Goal: Transaction & Acquisition: Purchase product/service

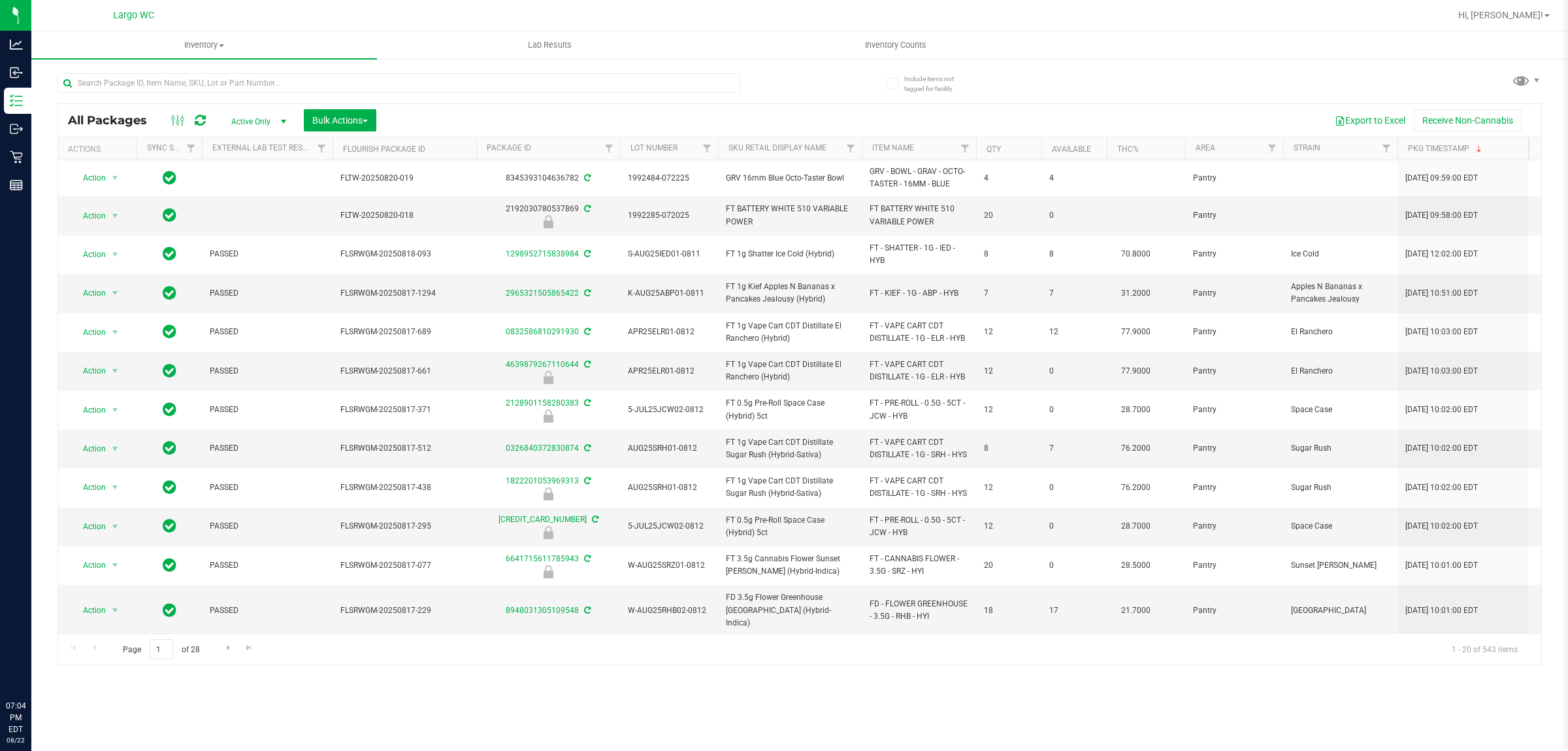
click at [263, 81] on input "text" at bounding box center [399, 83] width 683 height 20
type input "fic"
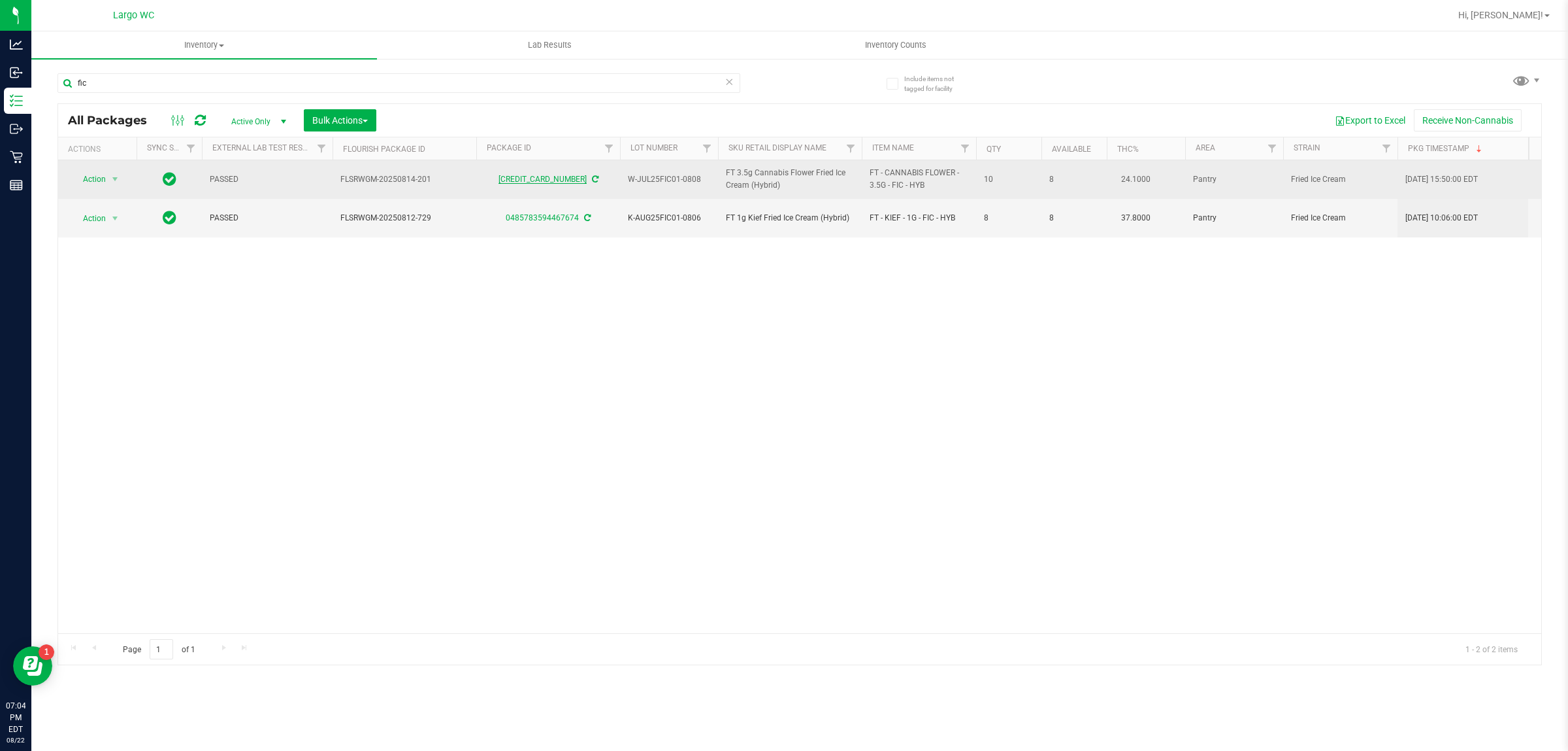
click at [515, 178] on link "[CREDIT_CARD_NUMBER]" at bounding box center [543, 179] width 88 height 9
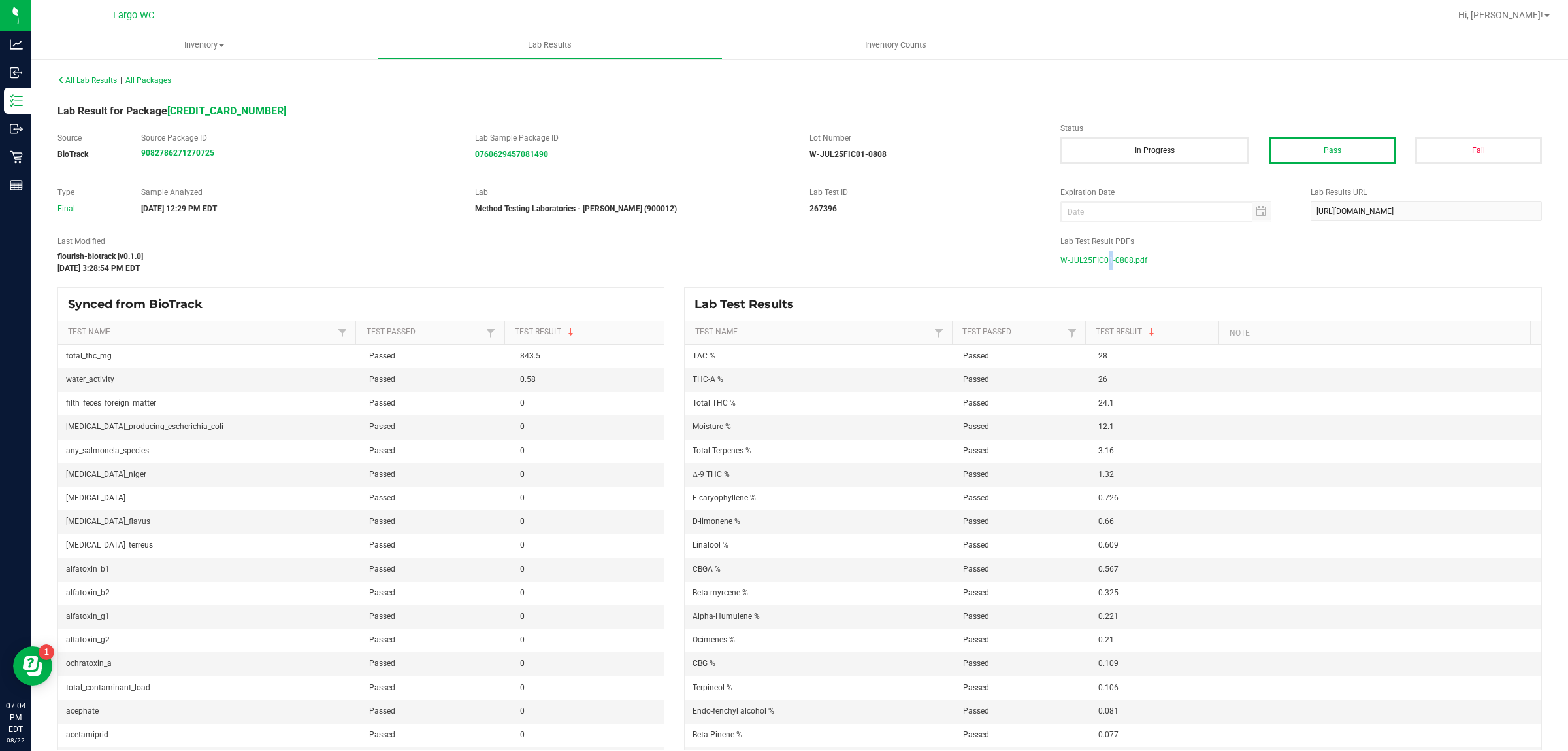
drag, startPoint x: 1098, startPoint y: 254, endPoint x: 1093, endPoint y: 264, distance: 11.2
click at [1095, 256] on span "W-JUL25FIC01-0808.pdf" at bounding box center [1104, 260] width 87 height 20
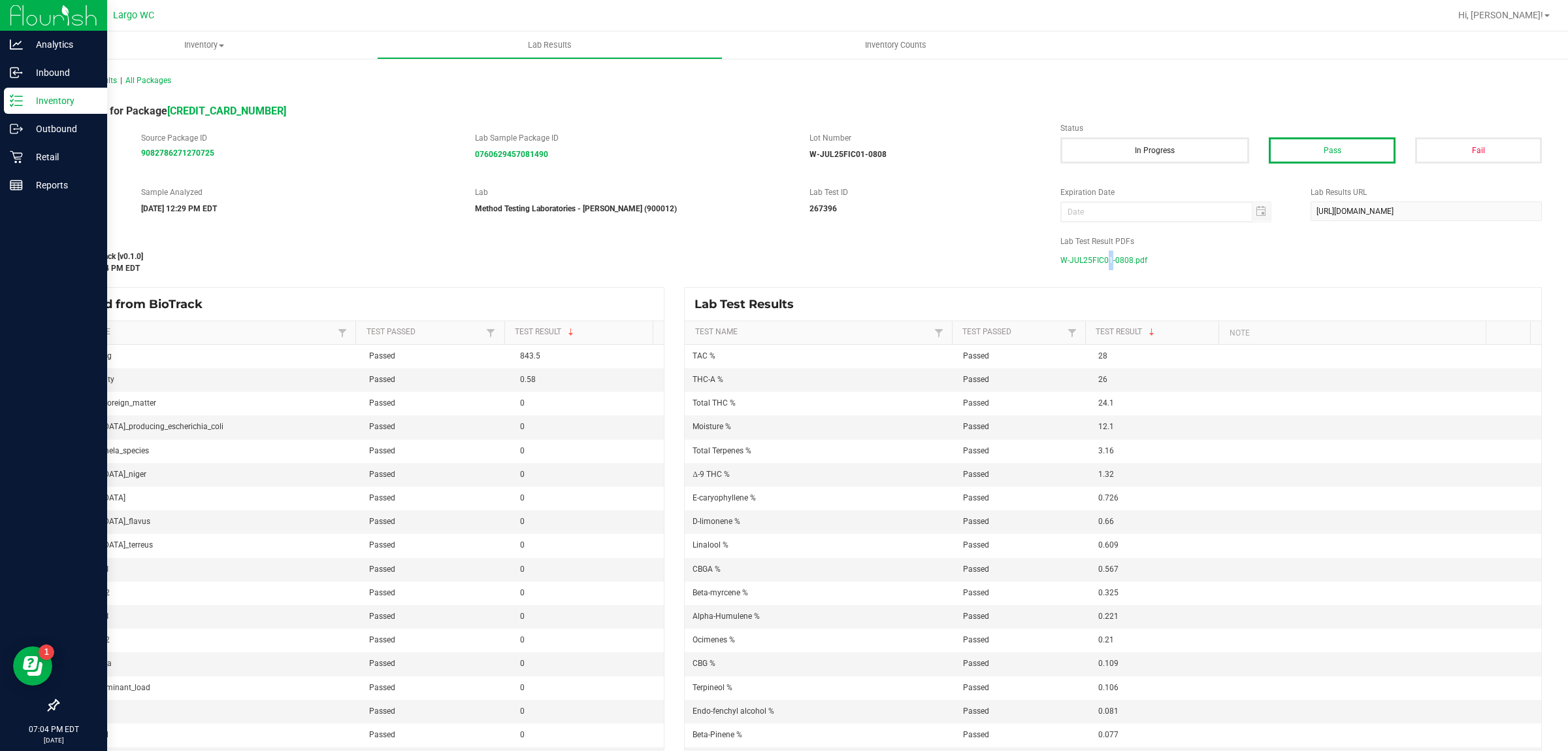
click at [38, 96] on p "Inventory" at bounding box center [62, 101] width 78 height 16
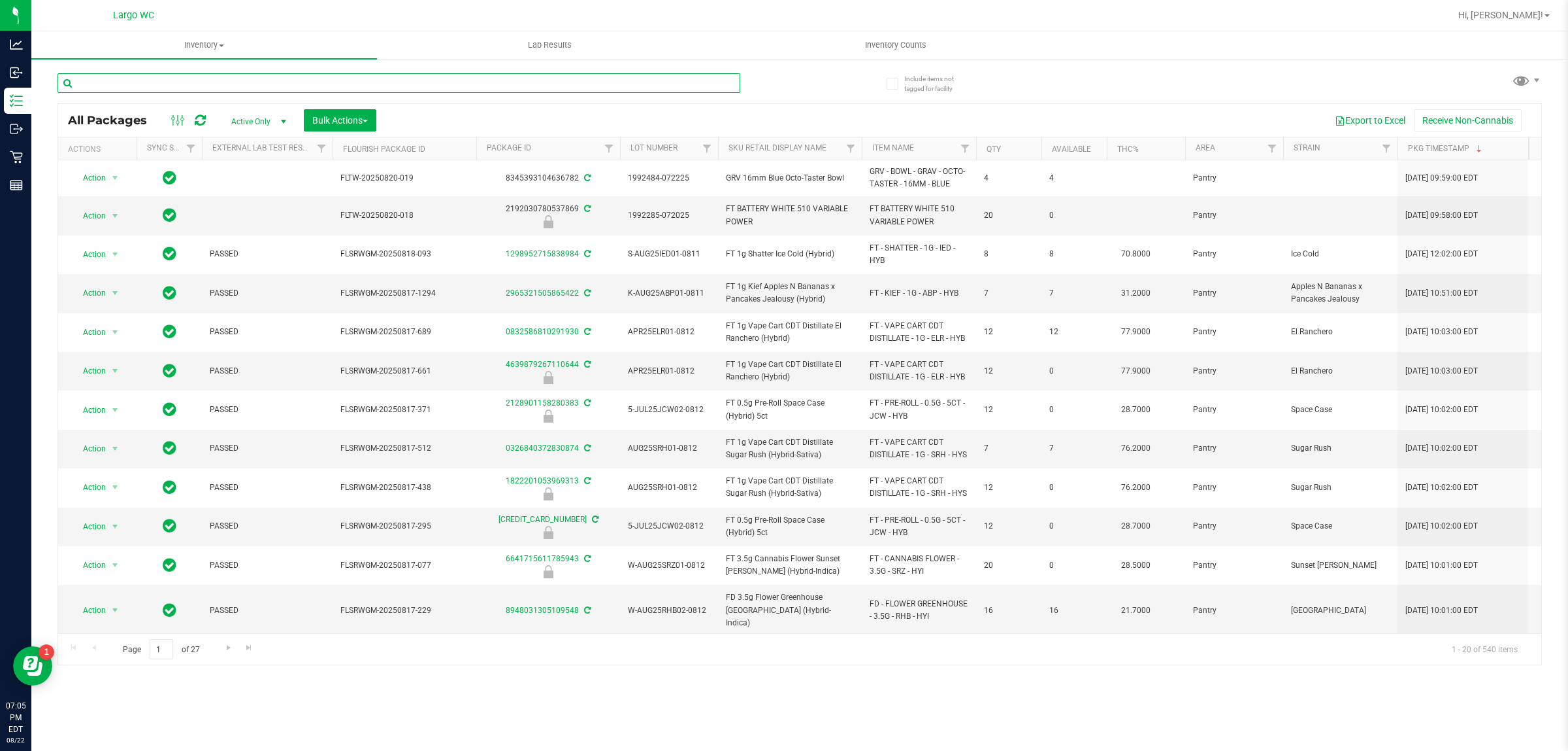
drag, startPoint x: 258, startPoint y: 74, endPoint x: 263, endPoint y: 83, distance: 10.3
click at [259, 74] on input "text" at bounding box center [399, 83] width 683 height 20
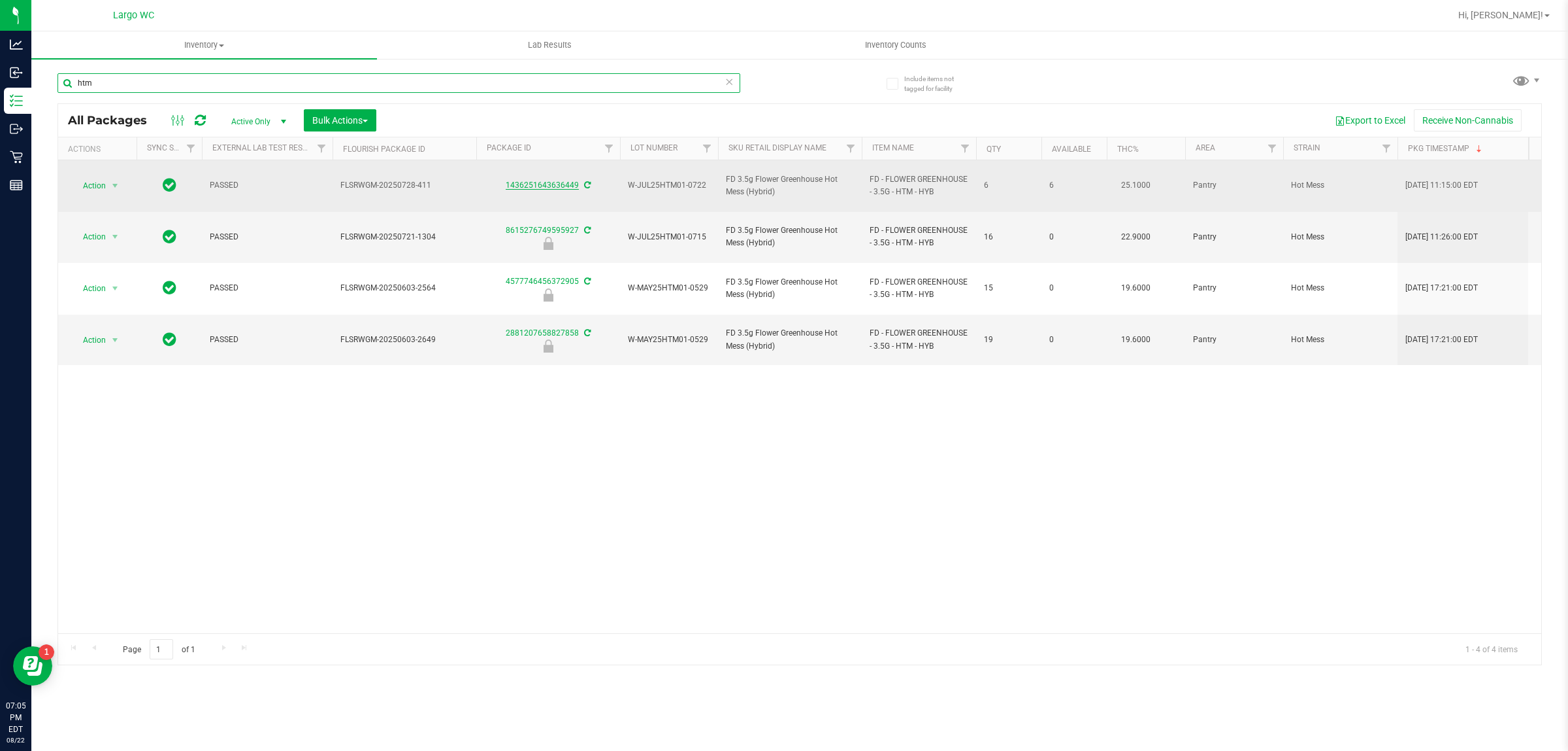
type input "htm"
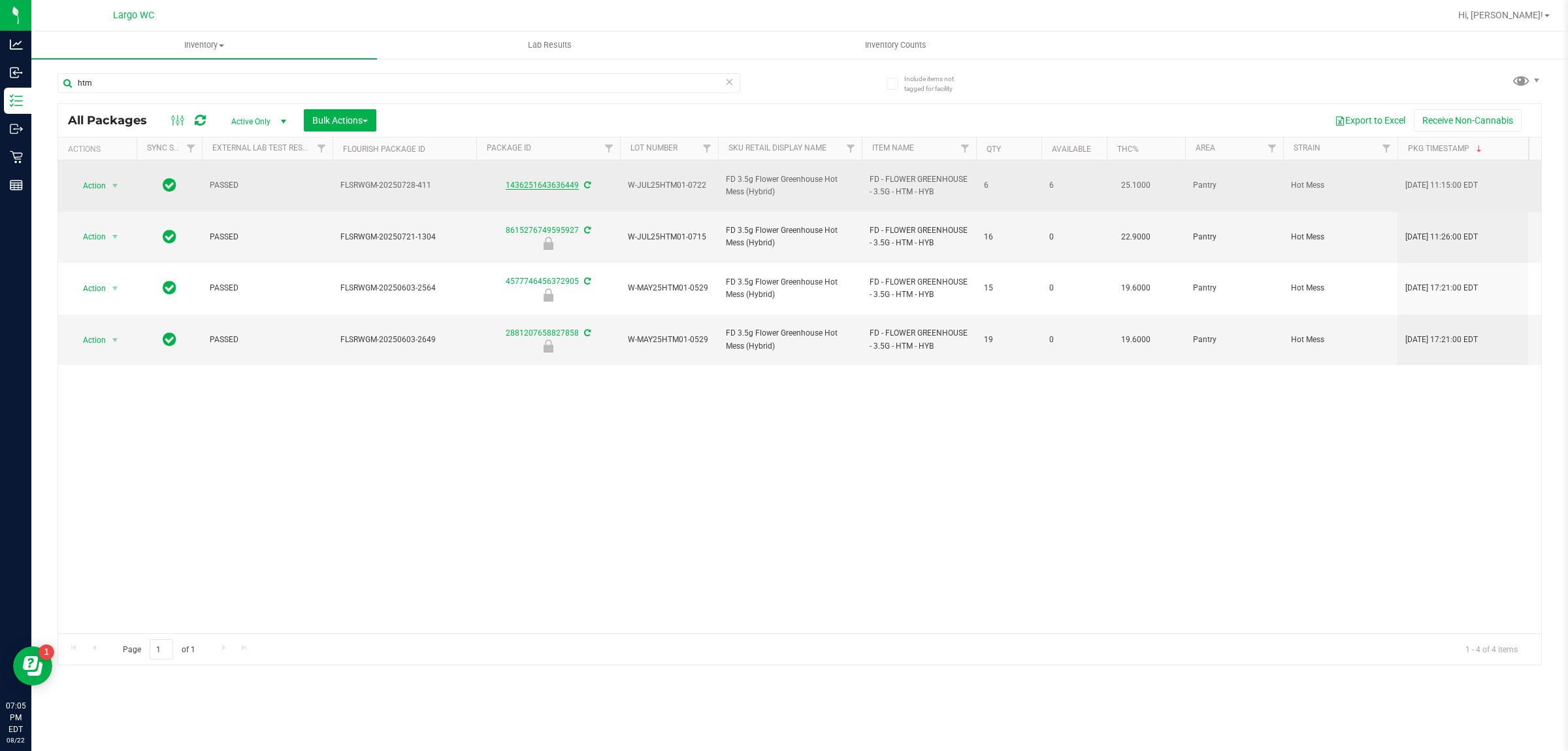
click at [559, 180] on link "1436251643636449" at bounding box center [542, 185] width 73 height 9
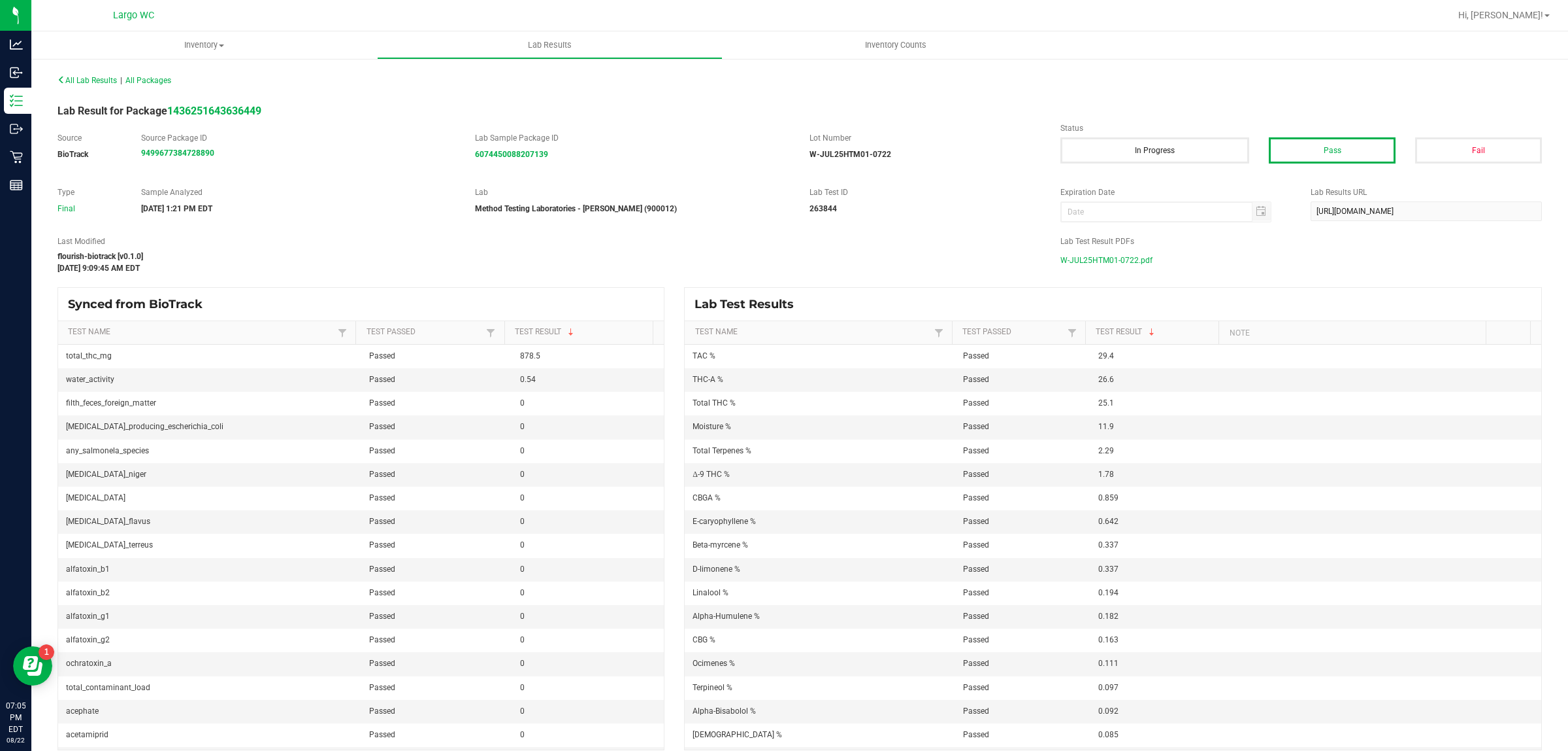
click at [1101, 266] on span "W-JUL25HTM01-0722.pdf" at bounding box center [1106, 260] width 92 height 20
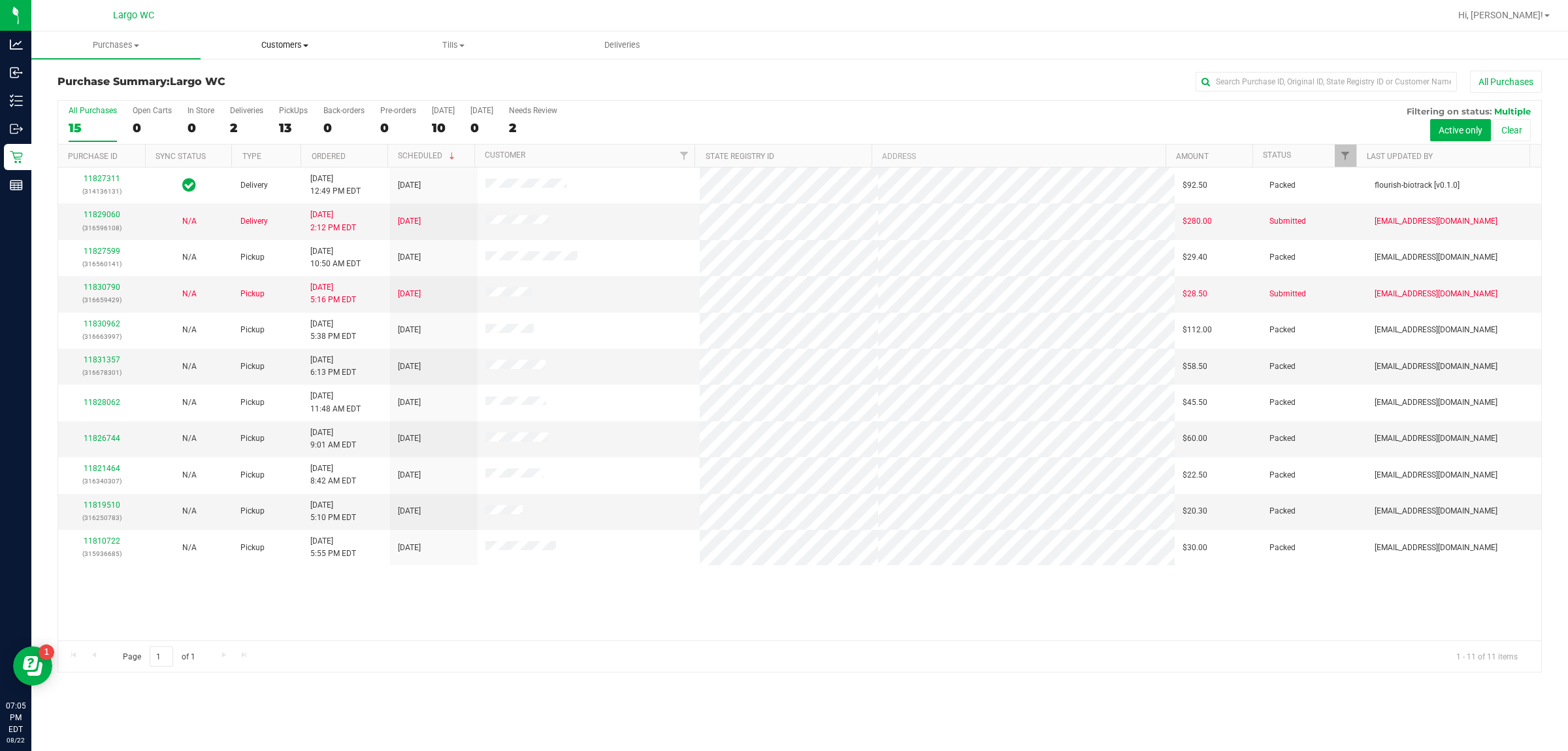
click at [299, 52] on uib-tab-heading "Customers All customers Add a new customer All physicians" at bounding box center [285, 45] width 168 height 26
click at [282, 76] on span "All customers" at bounding box center [247, 79] width 94 height 11
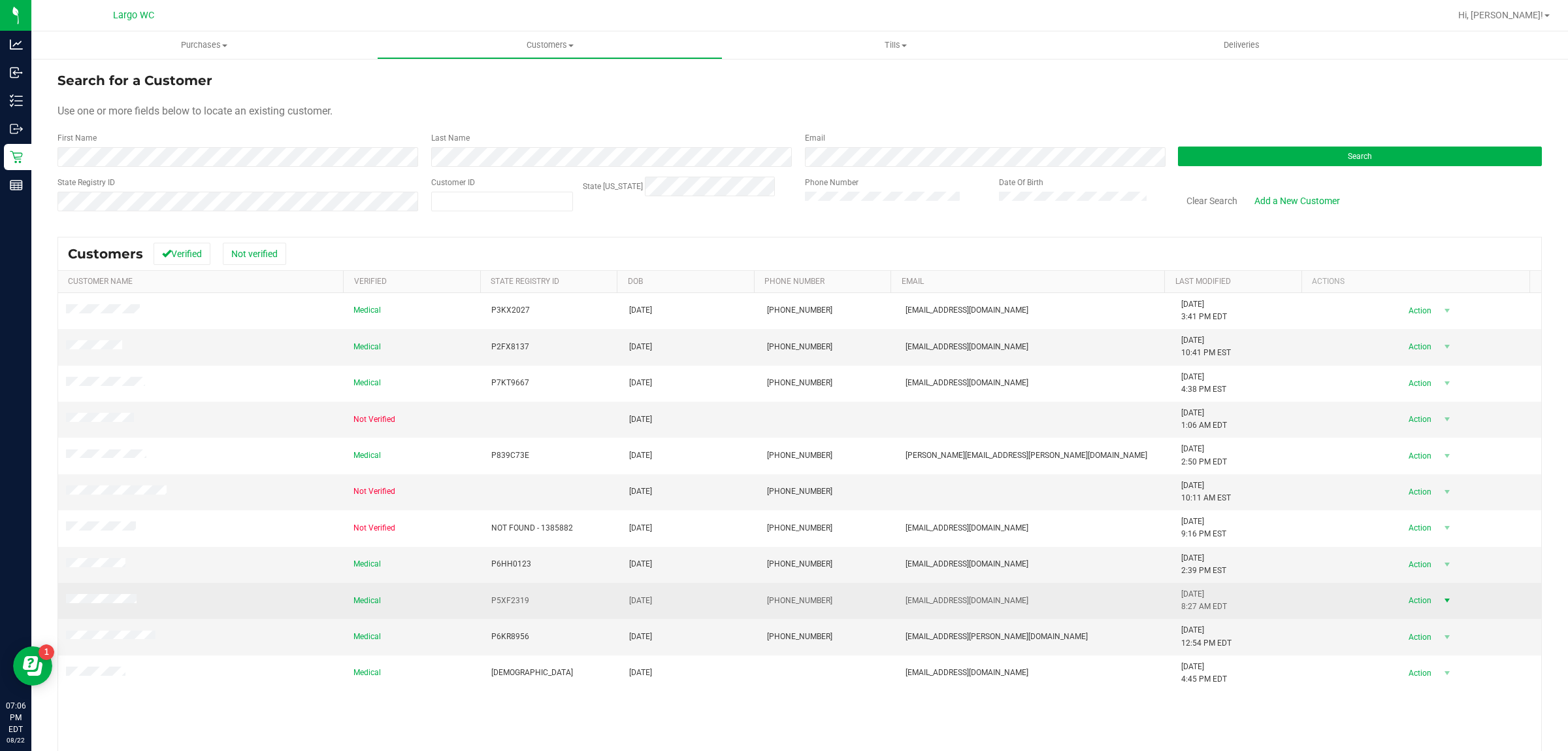
click at [1397, 606] on span "Action" at bounding box center [1418, 601] width 43 height 19
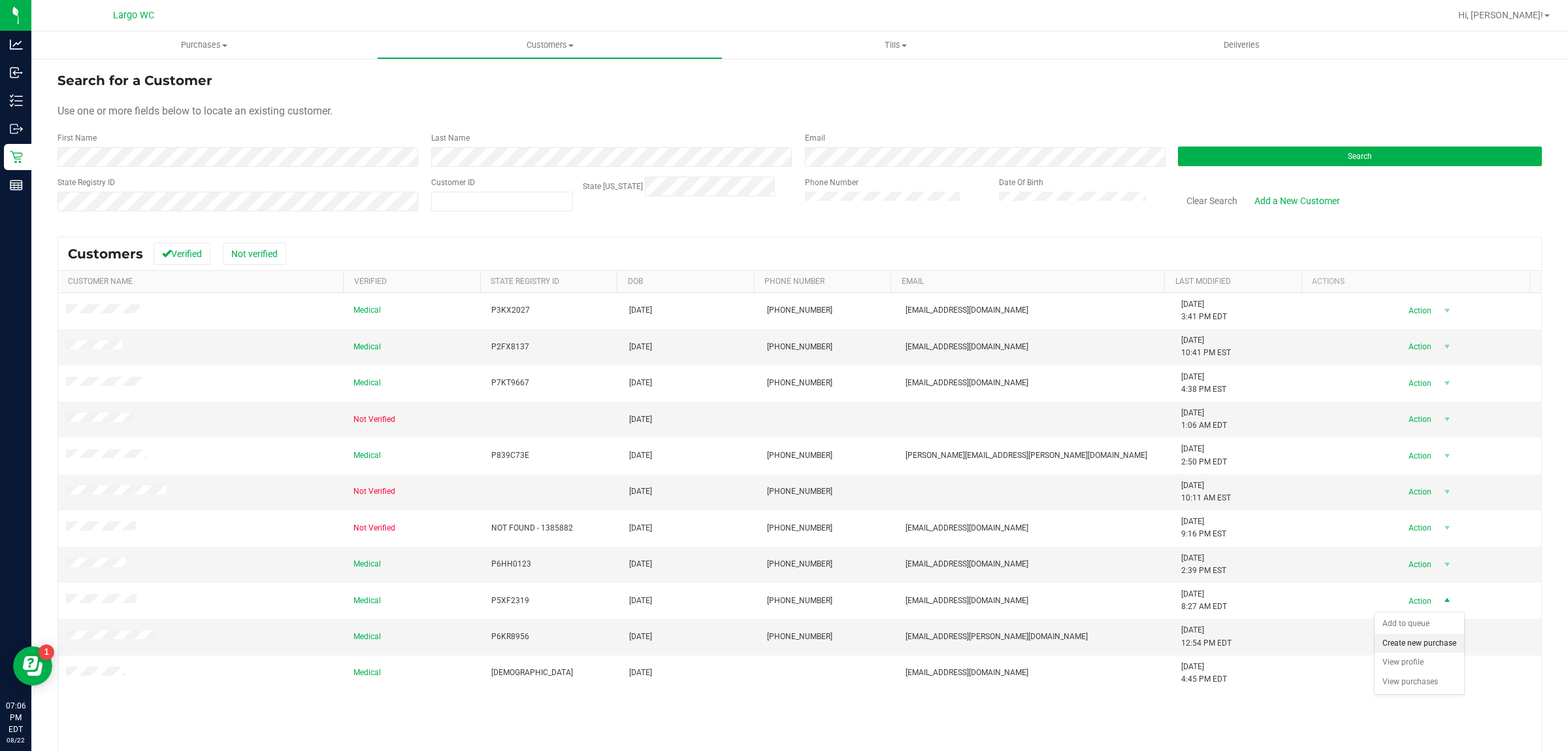
click at [1391, 645] on li "Create new purchase" at bounding box center [1420, 643] width 90 height 20
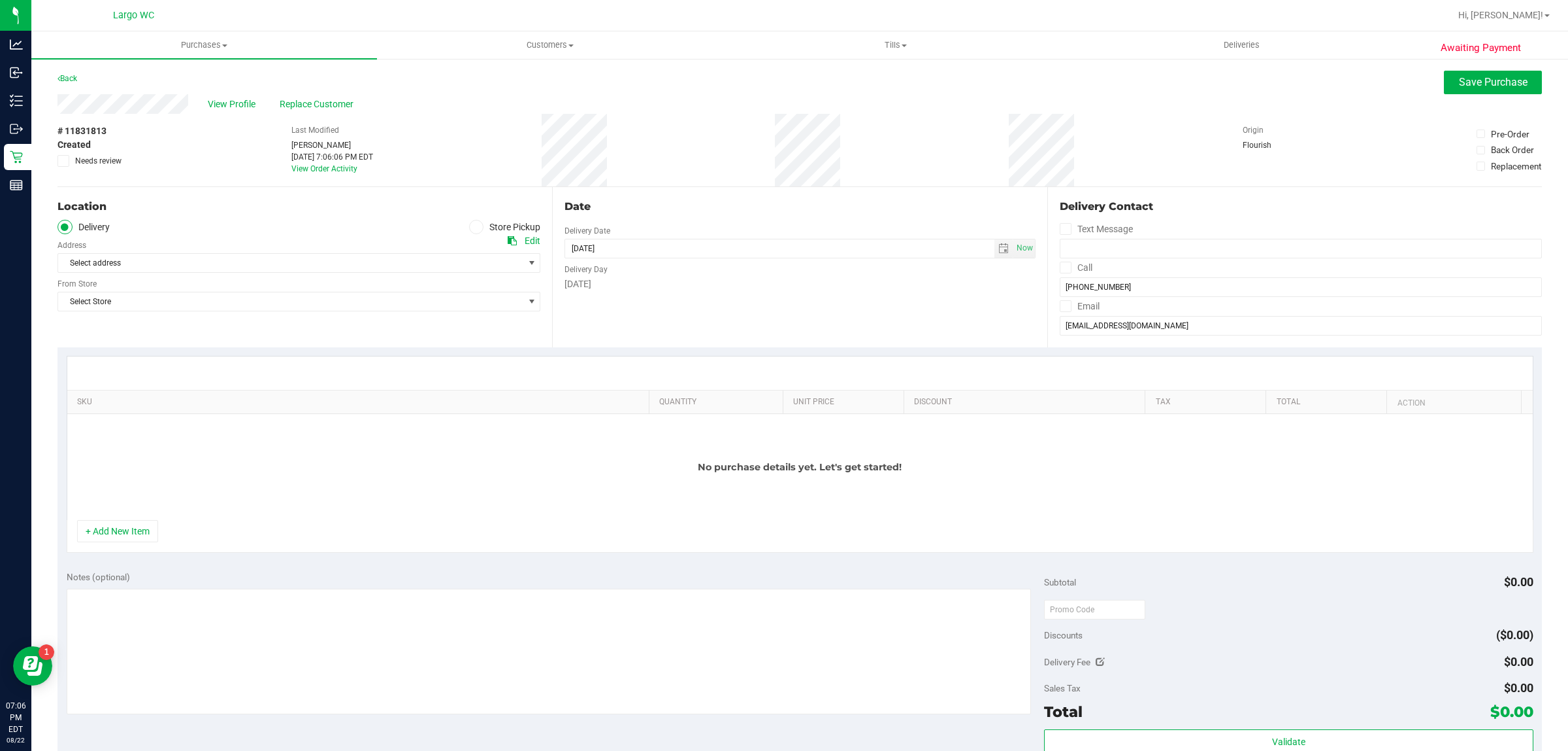
click at [473, 227] on icon at bounding box center [476, 227] width 8 height 0
click at [0, 0] on input "Store Pickup" at bounding box center [0, 0] width 0 height 0
click at [443, 265] on span "Select Store" at bounding box center [291, 263] width 465 height 19
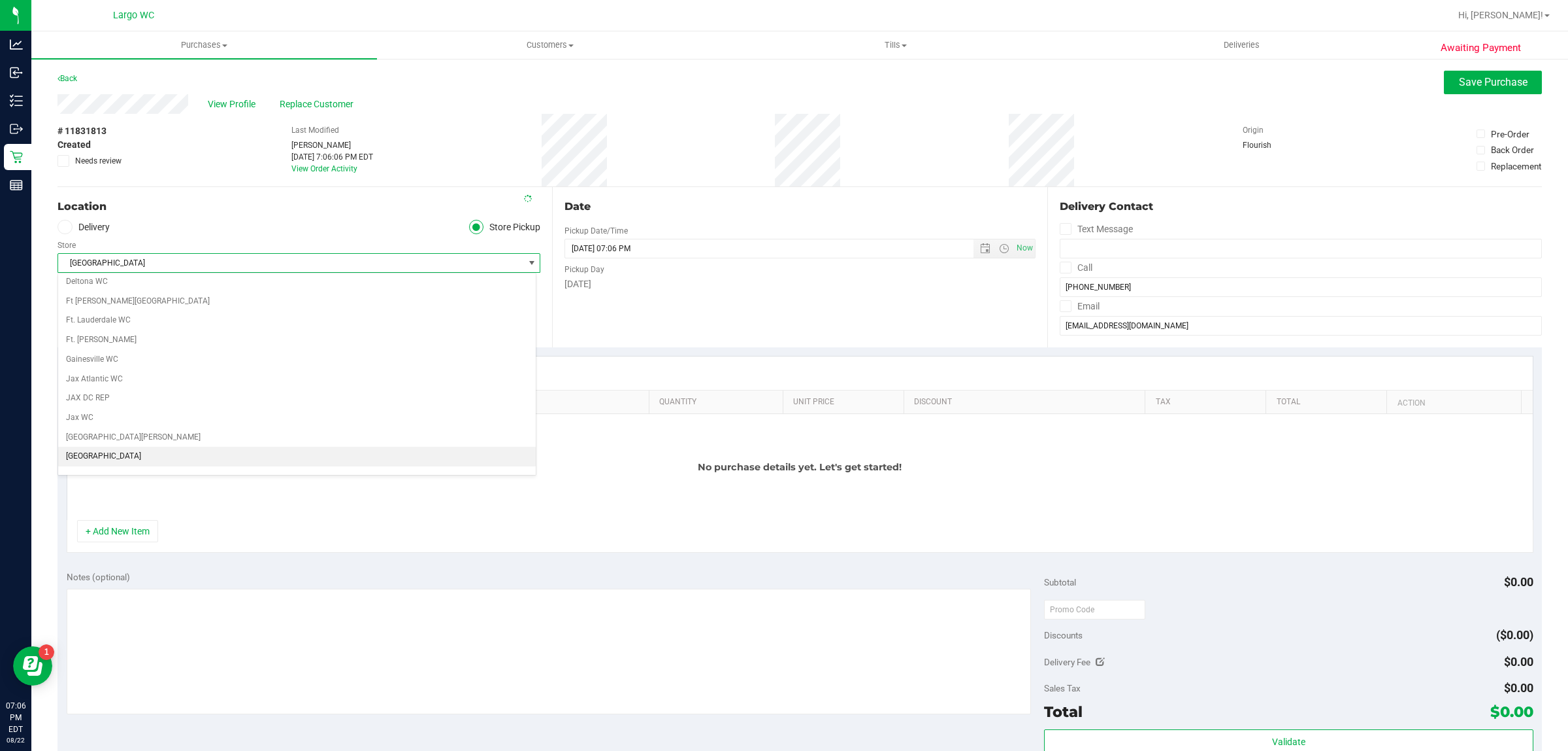
scroll to position [218, 0]
click at [371, 461] on li "Largo WC" at bounding box center [297, 456] width 478 height 20
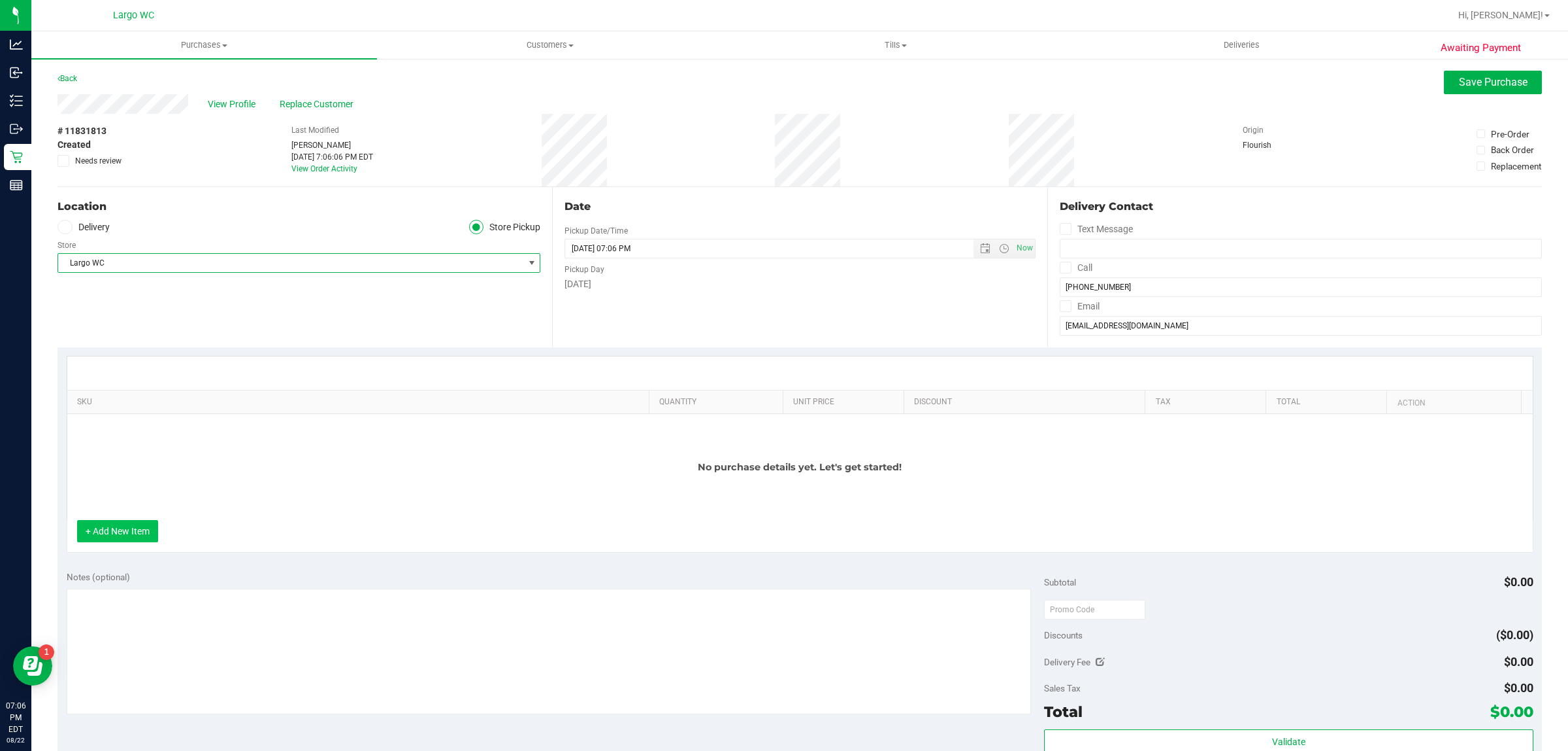
click at [148, 542] on button "+ Add New Item" at bounding box center [118, 531] width 81 height 22
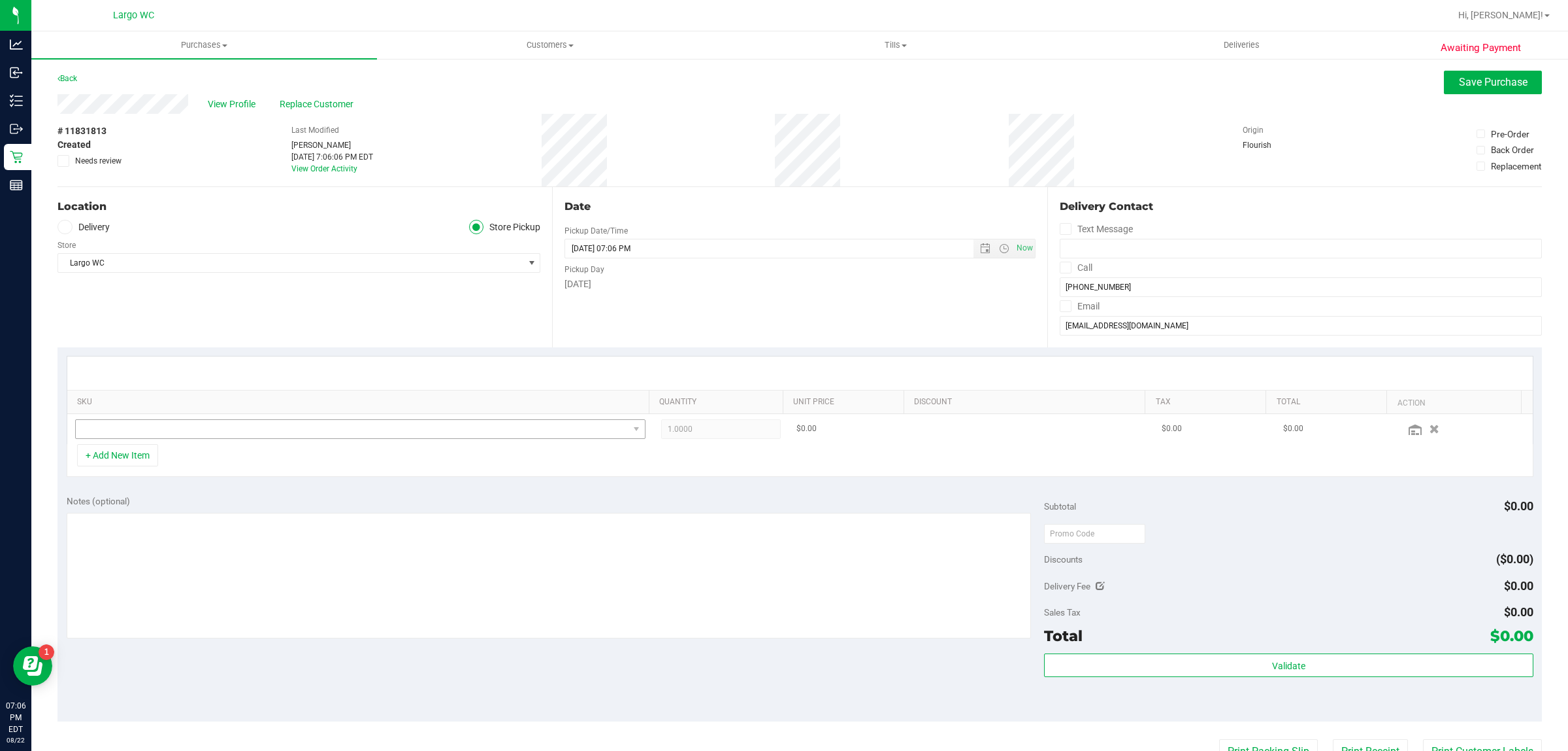
drag, startPoint x: 144, startPoint y: 443, endPoint x: 143, endPoint y: 431, distance: 12.0
click at [143, 436] on td at bounding box center [360, 429] width 586 height 30
click at [143, 431] on span "NO DATA FOUND" at bounding box center [352, 429] width 553 height 19
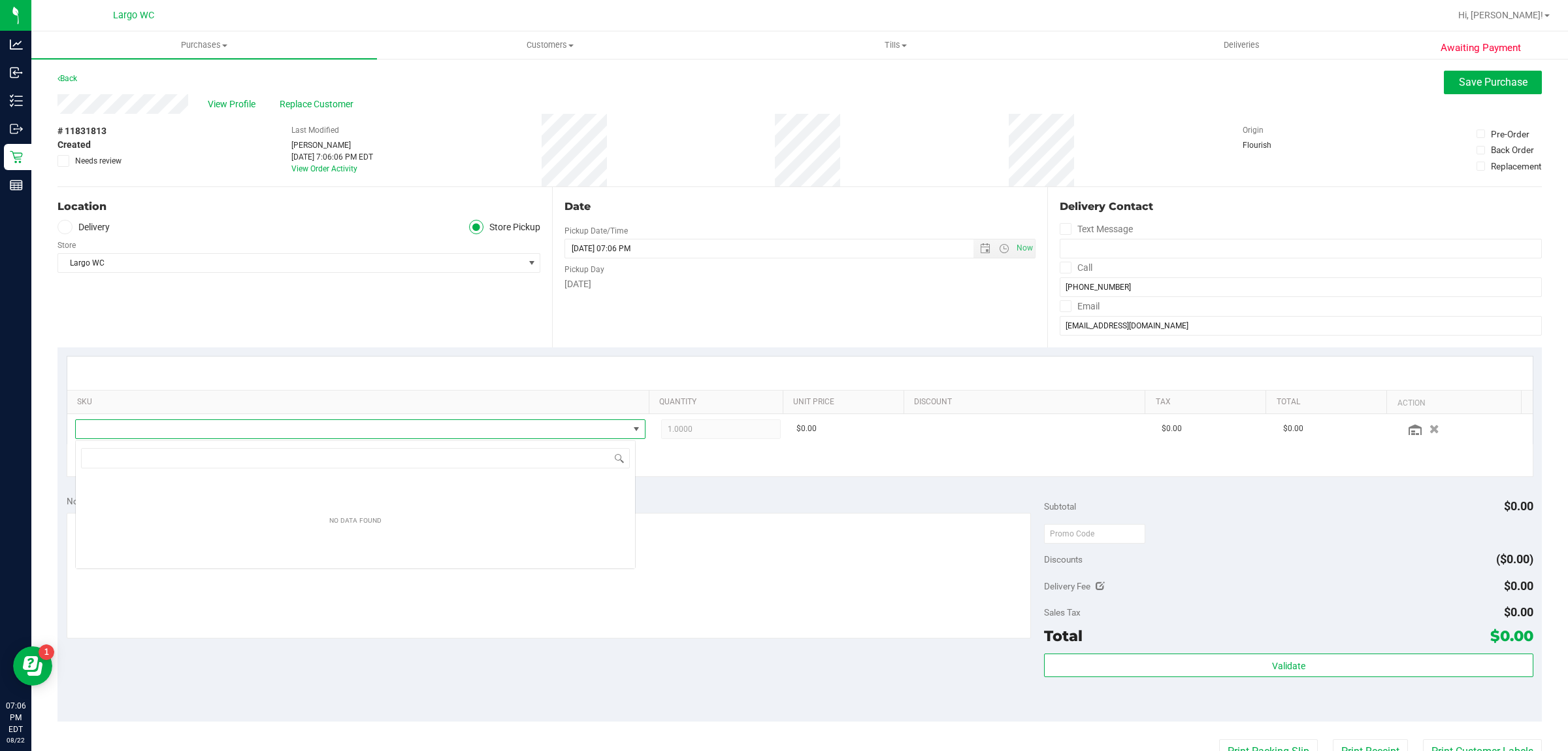
scroll to position [20, 561]
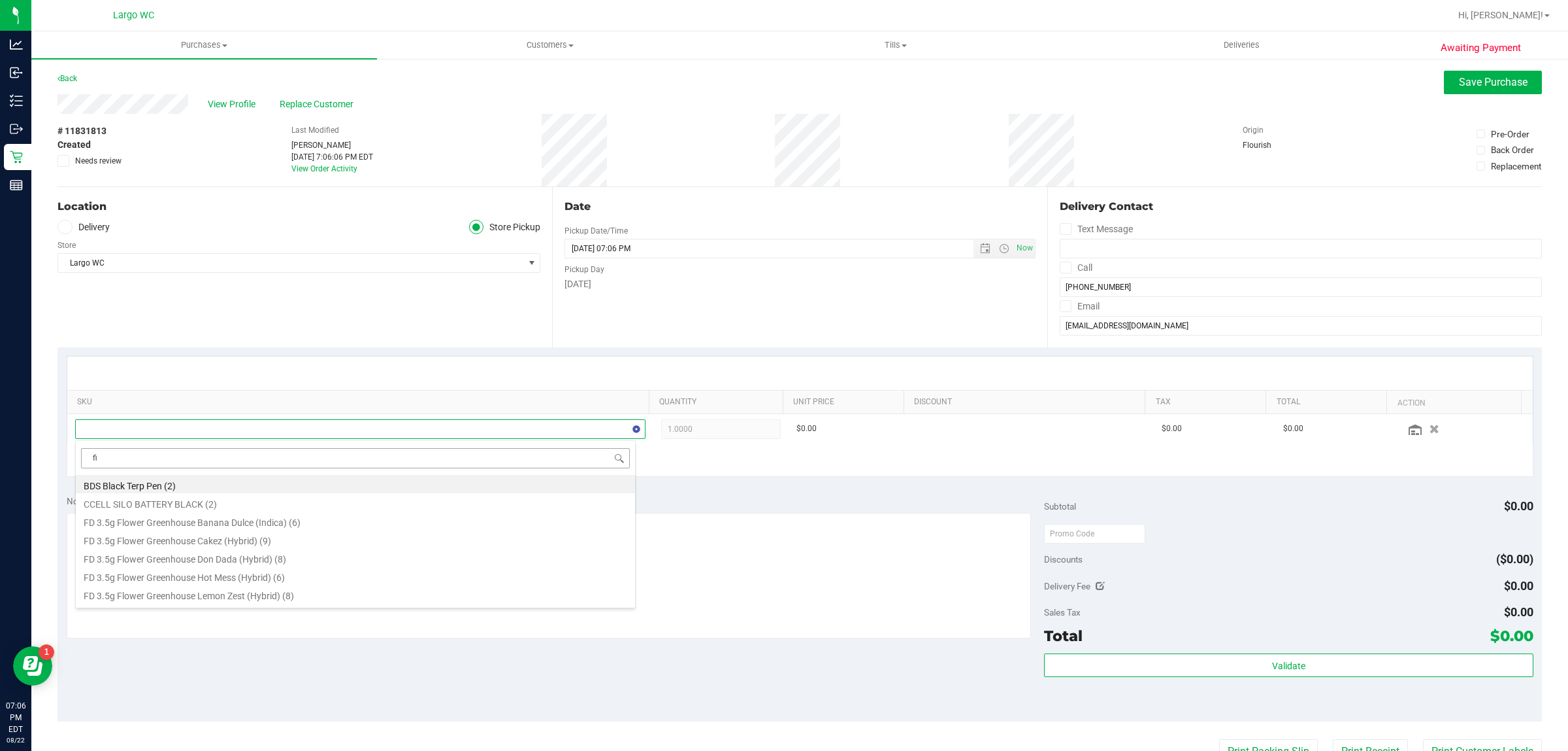
type input "fic"
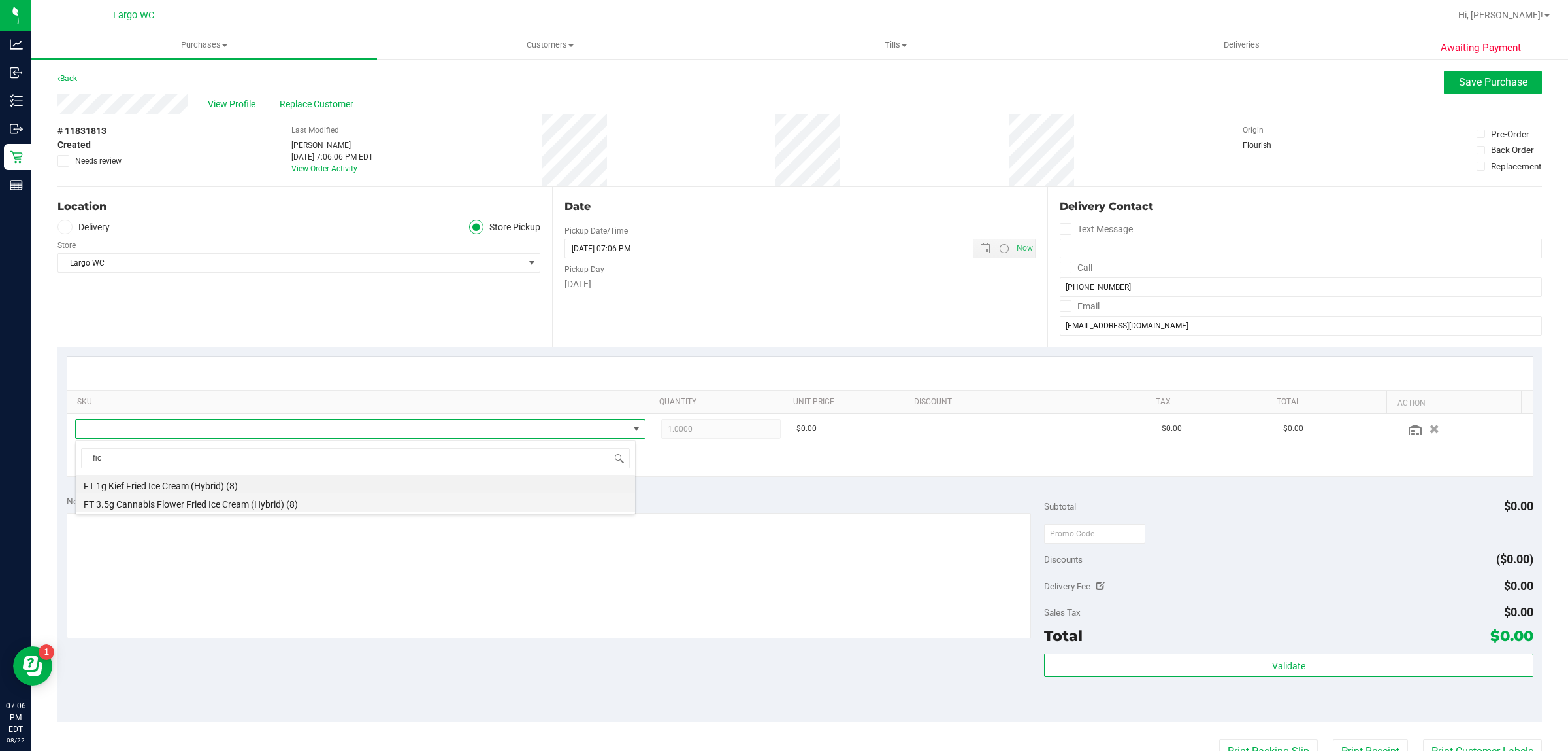
click at [282, 510] on li "FT 3.5g Cannabis Flower Fried Ice Cream (Hybrid) (8)" at bounding box center [355, 502] width 559 height 19
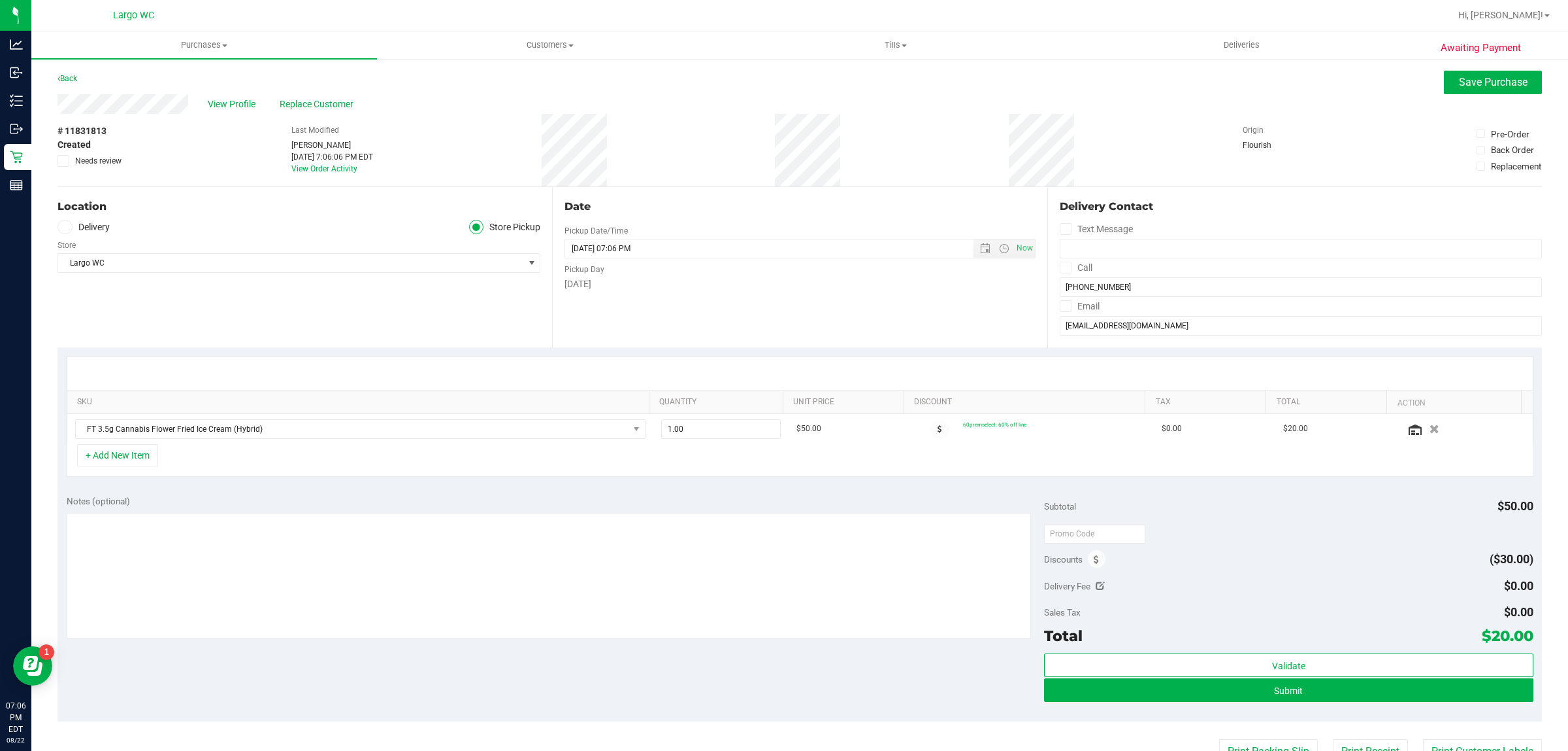
click at [1279, 489] on div "Notes (optional) Subtotal $50.00 Discounts ($30.00) Delivery Fee $0.00 Sales Ta…" at bounding box center [800, 603] width 1485 height 235
click at [1004, 484] on div "SKU Quantity Unit Price Discount Tax Total Action FT 3.5g Cannabis Flower Fried…" at bounding box center [800, 417] width 1485 height 138
click at [1312, 685] on button "Submit" at bounding box center [1289, 690] width 489 height 24
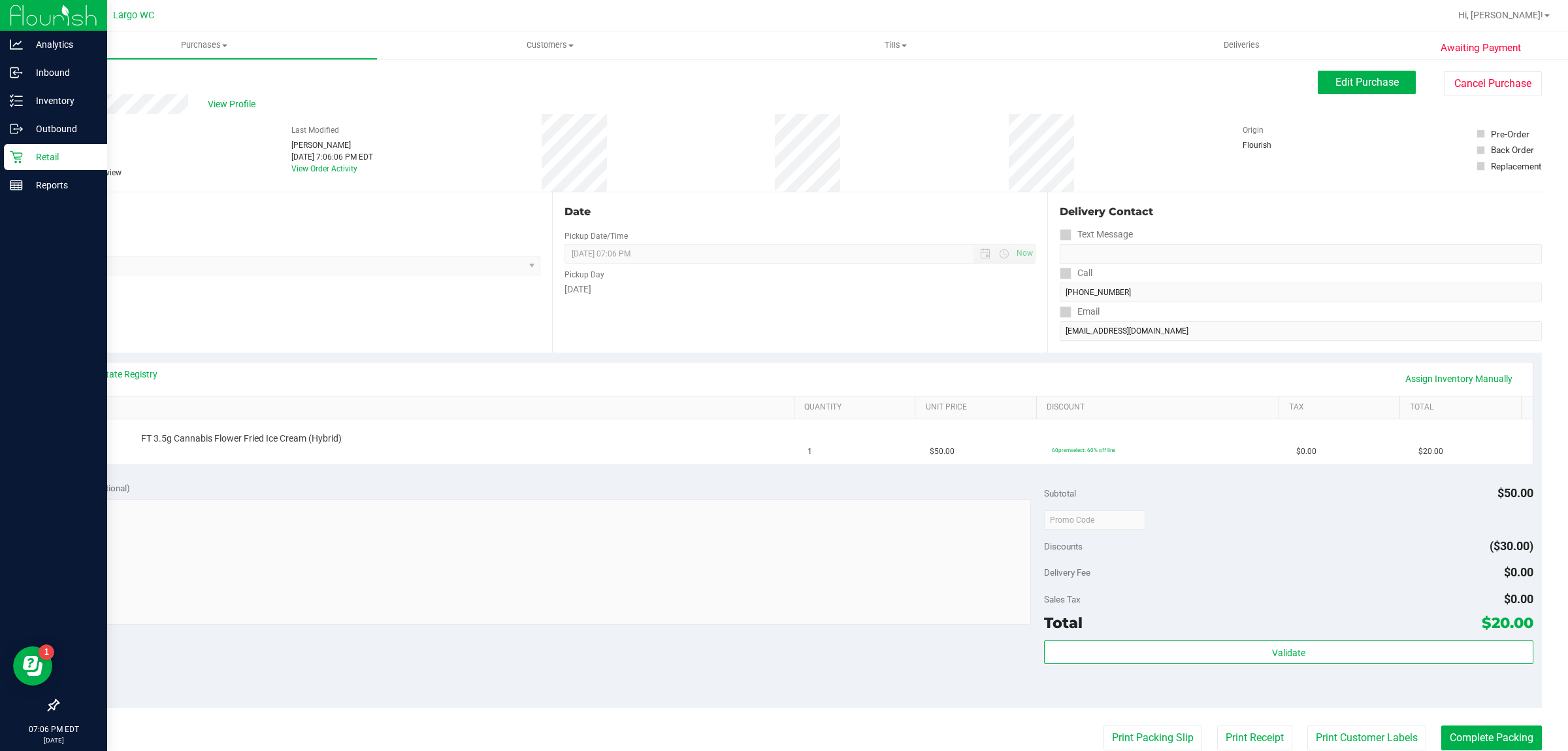
click at [67, 158] on p "Retail" at bounding box center [62, 157] width 78 height 16
